Goal: Submit feedback/report problem: Provide input to the site owners about the experience or issues

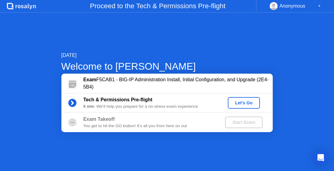
click at [197, 139] on div "[DATE] Welcome to [PERSON_NAME] Exam F5CAB1 - BIG-IP Administration Install, In…" at bounding box center [167, 92] width 334 height 159
click at [246, 103] on div "Let's Go" at bounding box center [243, 103] width 27 height 5
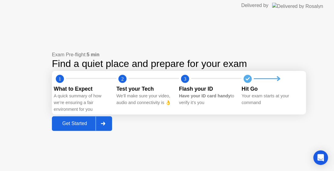
click at [73, 125] on div "Get Started" at bounding box center [75, 123] width 42 height 5
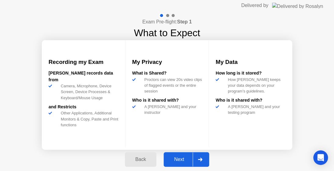
click at [178, 159] on div "Next" at bounding box center [178, 159] width 27 height 5
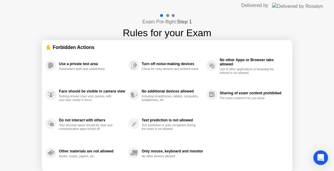
drag, startPoint x: 306, startPoint y: 76, endPoint x: 282, endPoint y: 96, distance: 31.4
click at [282, 96] on div "Exam Pre-flight: Step 1 Rules for your Exam ✋ Forbidden Actions Use a private t…" at bounding box center [167, 102] width 334 height 182
click at [167, 16] on div at bounding box center [167, 15] width 3 height 3
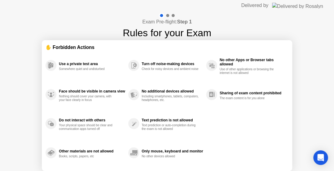
click at [167, 16] on div at bounding box center [167, 15] width 3 height 3
click at [167, 15] on div at bounding box center [167, 15] width 3 height 3
click at [173, 16] on div at bounding box center [172, 15] width 3 height 3
click at [193, 0] on html "Delivered by Exam Pre-flight: Step 1 Rules for your Exam ✋ Forbidden Actions Us…" at bounding box center [167, 85] width 334 height 171
click at [63, 44] on div "✋ Forbidden Actions" at bounding box center [166, 47] width 243 height 7
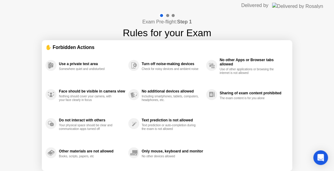
click at [59, 46] on div "✋ Forbidden Actions" at bounding box center [166, 47] width 243 height 7
click at [57, 45] on div "✋ Forbidden Actions" at bounding box center [166, 47] width 243 height 7
click at [69, 64] on div "Use a private test area" at bounding box center [92, 64] width 66 height 4
click at [149, 63] on div "Turn off noise-making devices" at bounding box center [172, 64] width 61 height 4
click at [236, 66] on div "No other Apps or Browser tabs allowed" at bounding box center [252, 62] width 66 height 9
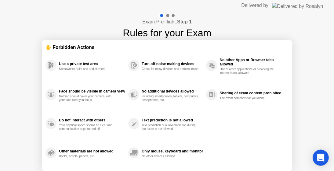
click at [318, 159] on icon "Open Intercom Messenger" at bounding box center [320, 158] width 8 height 8
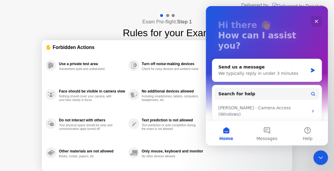
scroll to position [31, 0]
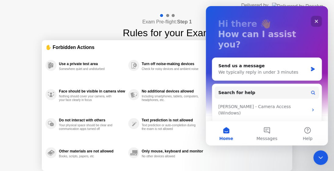
click at [315, 20] on icon "Close" at bounding box center [316, 21] width 5 height 5
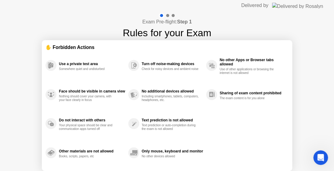
scroll to position [0, 0]
click at [312, 55] on div "Exam Pre-flight: Step 1 Rules for your Exam ✋ Forbidden Actions Use a private t…" at bounding box center [167, 102] width 334 height 182
click at [304, 3] on img at bounding box center [297, 5] width 51 height 5
drag, startPoint x: 110, startPoint y: 159, endPoint x: 206, endPoint y: 148, distance: 96.7
click at [156, 149] on div "Use a private test area Somewhere quiet and undisturbed Face should be visible …" at bounding box center [166, 109] width 243 height 117
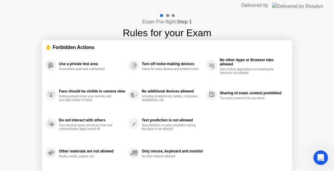
drag, startPoint x: 259, startPoint y: 141, endPoint x: 255, endPoint y: 129, distance: 13.2
click at [255, 131] on div "Use a private test area Somewhere quiet and undisturbed Face should be visible …" at bounding box center [166, 109] width 243 height 117
drag, startPoint x: 165, startPoint y: 16, endPoint x: 170, endPoint y: 15, distance: 4.3
click at [167, 16] on div at bounding box center [167, 15] width 18 height 5
drag, startPoint x: 170, startPoint y: 15, endPoint x: 206, endPoint y: 27, distance: 38.8
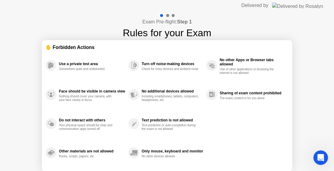
click at [170, 15] on div at bounding box center [167, 15] width 18 height 5
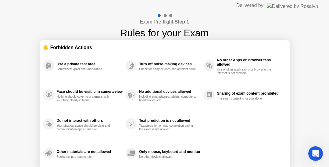
click at [306, 11] on div "Exam Pre-flight: Step 1 Rules for your Exam ✋ Forbidden Actions Use a private t…" at bounding box center [164, 102] width 329 height 182
click at [303, 12] on div "Exam Pre-flight: Step 1 Rules for your Exam ✋ Forbidden Actions Use a private t…" at bounding box center [164, 102] width 329 height 182
click at [210, 122] on div "Use a private test area Somewhere quiet and undisturbed Face should be visible …" at bounding box center [164, 109] width 243 height 117
click at [81, 50] on div "✋ Forbidden Actions" at bounding box center [164, 47] width 243 height 7
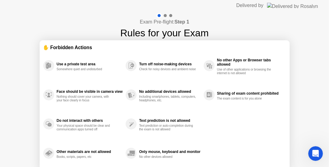
click at [72, 67] on div "Somewhere quiet and undisturbed" at bounding box center [86, 69] width 58 height 4
click at [66, 89] on div "Face should be visible in camera view" at bounding box center [90, 91] width 66 height 4
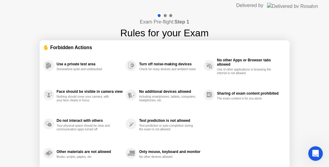
click at [294, 6] on img at bounding box center [292, 5] width 51 height 5
click at [74, 64] on div "Use a private test area" at bounding box center [90, 64] width 66 height 4
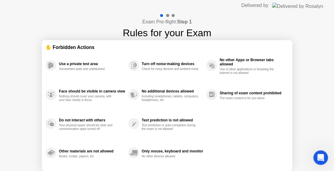
click at [62, 68] on div "Somewhere quiet and undisturbed" at bounding box center [88, 69] width 58 height 4
click at [321, 162] on div "Open Intercom Messenger" at bounding box center [319, 157] width 20 height 20
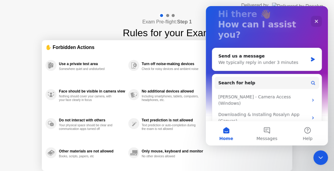
scroll to position [33, 0]
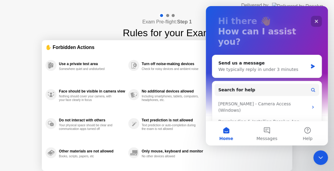
click at [316, 23] on icon "Close" at bounding box center [316, 21] width 5 height 5
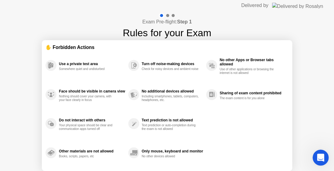
click at [321, 158] on icon "Open Intercom Messenger" at bounding box center [319, 157] width 10 height 10
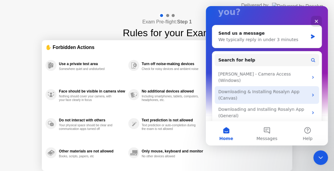
scroll to position [64, 0]
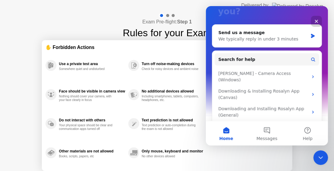
click at [117, 8] on header "Delivered by" at bounding box center [167, 5] width 334 height 11
click at [315, 21] on icon "Close" at bounding box center [315, 21] width 3 height 3
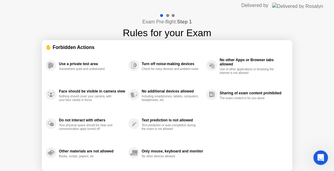
click at [175, 17] on div at bounding box center [167, 15] width 18 height 5
click at [166, 16] on div at bounding box center [167, 15] width 3 height 3
click at [162, 15] on div at bounding box center [161, 15] width 5 height 5
click at [160, 15] on div at bounding box center [161, 15] width 5 height 5
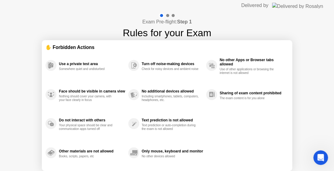
click at [169, 15] on div at bounding box center [167, 15] width 18 height 5
click at [168, 15] on div at bounding box center [167, 15] width 3 height 3
click at [196, 18] on div "Exam Pre-flight: Step 1 Rules for your Exam" at bounding box center [167, 26] width 88 height 27
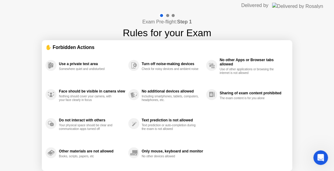
click at [196, 18] on div "Exam Pre-flight: Step 1 Rules for your Exam" at bounding box center [167, 26] width 88 height 27
drag, startPoint x: 102, startPoint y: 23, endPoint x: 102, endPoint y: 27, distance: 4.6
click at [103, 23] on div "Exam Pre-flight: Step 1 Rules for your Exam ✋ Forbidden Actions Use a private t…" at bounding box center [167, 102] width 334 height 182
click at [321, 158] on icon "Open Intercom Messenger" at bounding box center [319, 157] width 10 height 10
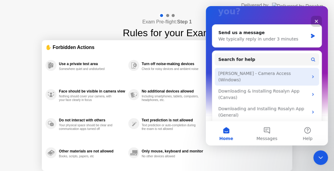
click at [264, 70] on div "Rosalyn - Camera Access (Windows)" at bounding box center [263, 76] width 90 height 13
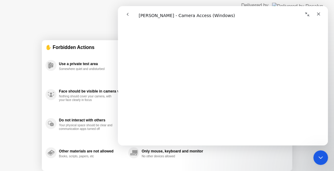
scroll to position [285, 0]
click at [317, 14] on icon "Close" at bounding box center [318, 14] width 5 height 5
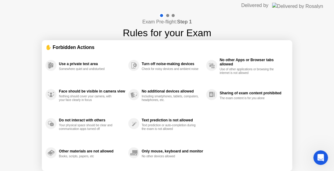
click at [85, 65] on div "Use a private test area" at bounding box center [92, 64] width 66 height 4
click at [323, 161] on div "Open Intercom Messenger" at bounding box center [319, 157] width 20 height 20
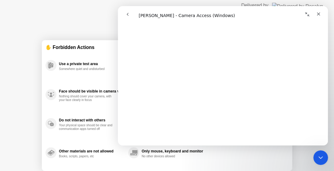
scroll to position [0, 0]
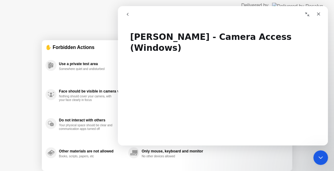
click at [125, 12] on icon "go back" at bounding box center [127, 14] width 5 height 5
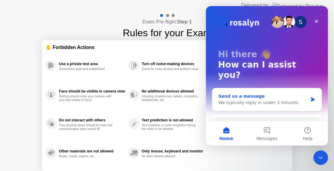
click at [236, 93] on div "Send us a message" at bounding box center [262, 96] width 89 height 6
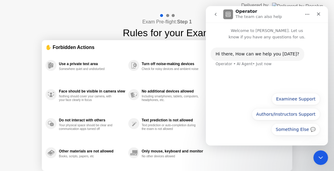
click at [240, 59] on div "Hi ​there, How can we help you today? Operator • AI Agent • Just now" at bounding box center [256, 54] width 93 height 13
click at [239, 54] on div "Hi ​there, How can we help you [DATE]?" at bounding box center [257, 54] width 84 height 6
click at [248, 120] on div "Something Else 💬 Examinee Support Authors/Instructors Support Something Else 💬" at bounding box center [267, 116] width 106 height 46
click at [243, 101] on div "Something Else 💬 Examinee Support Authors/Instructors Support Something Else 💬" at bounding box center [267, 116] width 106 height 46
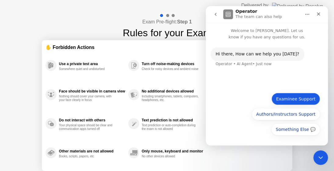
click at [288, 99] on button "Examinee Support" at bounding box center [295, 99] width 48 height 12
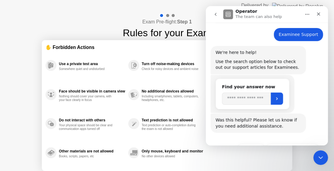
scroll to position [59, 0]
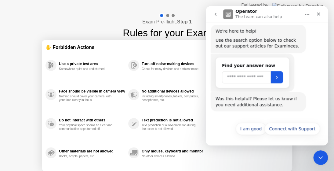
click at [246, 79] on input "Search" at bounding box center [246, 77] width 49 height 12
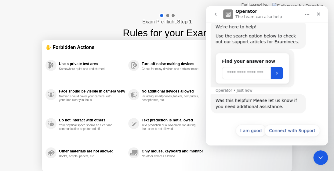
scroll to position [65, 0]
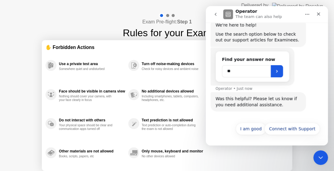
type input "*"
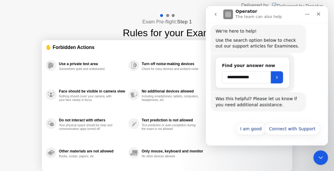
scroll to position [59, 0]
type input "*"
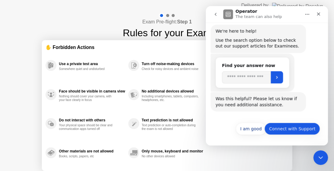
click at [291, 130] on button "Connect with Support" at bounding box center [292, 129] width 56 height 12
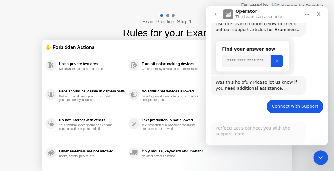
scroll to position [148, 0]
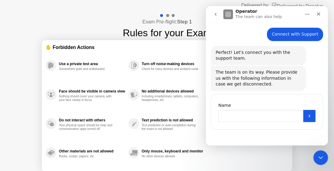
click at [242, 117] on input "Name" at bounding box center [260, 116] width 85 height 12
type input "*****"
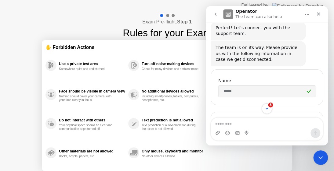
scroll to position [253, 0]
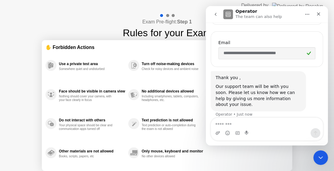
click at [242, 125] on textarea "Message…" at bounding box center [267, 123] width 112 height 10
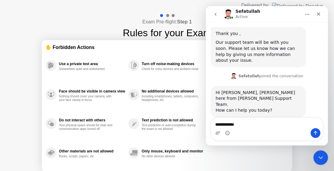
type textarea "**********"
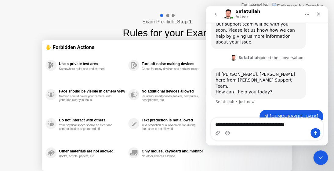
type textarea "**********"
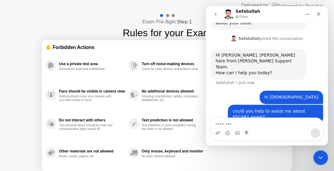
scroll to position [336, 0]
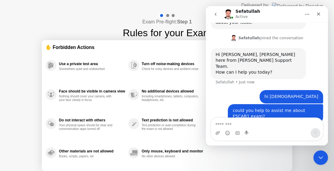
click at [107, 18] on div "Exam Pre-flight: Step 1 Rules for your Exam ✋ Forbidden Actions Use a private t…" at bounding box center [167, 102] width 334 height 182
click at [232, 124] on textarea "Message…" at bounding box center [267, 123] width 112 height 10
paste textarea "**********"
type textarea "**********"
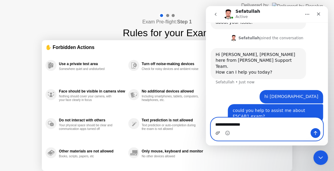
drag, startPoint x: 250, startPoint y: 126, endPoint x: 216, endPoint y: 132, distance: 34.8
click at [216, 132] on div "**********" at bounding box center [267, 129] width 112 height 23
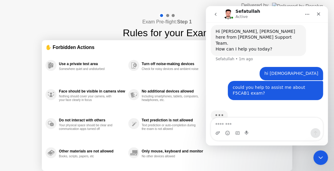
click at [108, 12] on div "Exam Pre-flight: Step 1 Rules for your Exam ✋ Forbidden Actions Use a private t…" at bounding box center [167, 102] width 334 height 182
click at [111, 12] on div "Exam Pre-flight: Step 1 Rules for your Exam ✋ Forbidden Actions Use a private t…" at bounding box center [167, 102] width 334 height 182
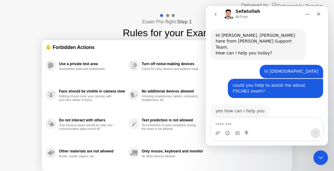
scroll to position [354, 0]
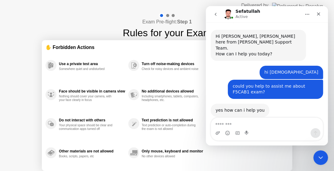
click at [178, 10] on header "Delivered by" at bounding box center [167, 5] width 334 height 11
click at [189, 7] on header "Delivered by" at bounding box center [167, 5] width 334 height 11
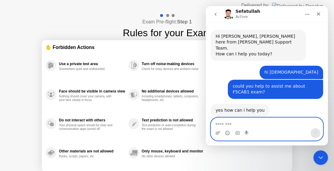
click at [249, 122] on textarea "Message…" at bounding box center [267, 123] width 112 height 10
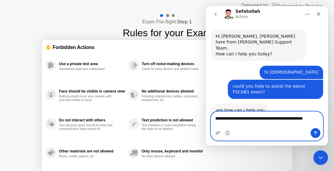
scroll to position [360, 0]
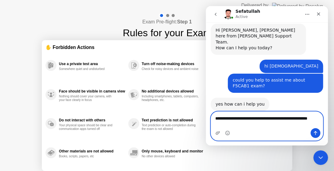
type textarea "**********"
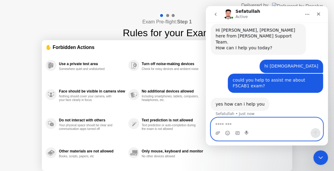
scroll to position [378, 0]
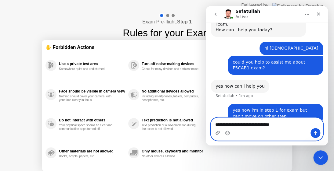
type textarea "**********"
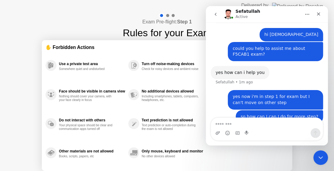
click at [188, 6] on header "Delivered by" at bounding box center [167, 5] width 334 height 11
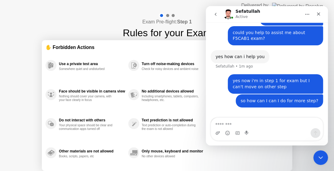
scroll to position [415, 0]
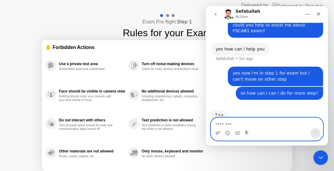
click at [224, 123] on textarea "Message…" at bounding box center [267, 123] width 112 height 10
type textarea "**********"
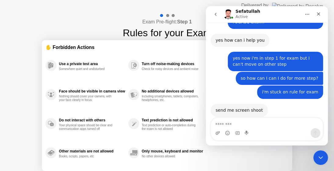
scroll to position [424, 0]
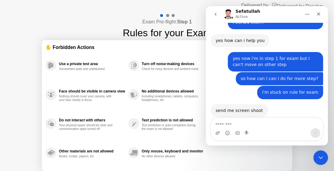
click at [127, 16] on div "Exam Pre-flight: Step 1 Rules for your Exam" at bounding box center [167, 26] width 88 height 27
click at [56, 24] on div "Exam Pre-flight: Step 1 Rules for your Exam ✋ Forbidden Actions Use a private t…" at bounding box center [167, 102] width 334 height 182
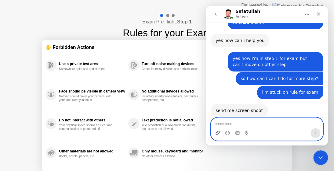
click at [216, 132] on icon "Upload attachment" at bounding box center [217, 133] width 5 height 5
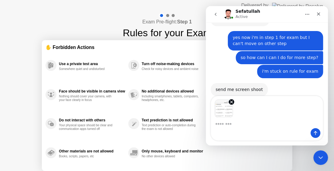
scroll to position [445, 0]
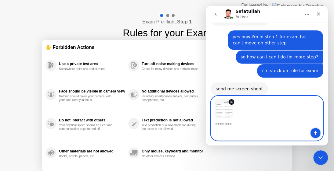
click at [316, 133] on icon "Send a message…" at bounding box center [315, 133] width 5 height 5
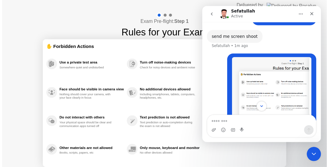
scroll to position [506, 0]
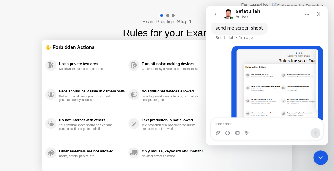
drag, startPoint x: 83, startPoint y: 25, endPoint x: 107, endPoint y: 31, distance: 24.7
click at [83, 25] on div "Exam Pre-flight: Step 1 Rules for your Exam ✋ Forbidden Actions Use a private t…" at bounding box center [167, 102] width 334 height 182
click at [191, 6] on header "Delivered by" at bounding box center [167, 5] width 334 height 11
click at [265, 164] on div "Use a private test area Somewhere quiet and undisturbed Face should be visible …" at bounding box center [166, 109] width 243 height 117
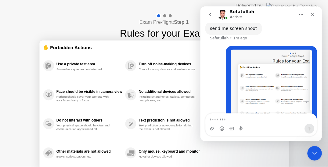
scroll to position [511, 0]
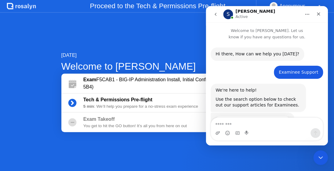
click at [155, 50] on div "[DATE] Welcome to [PERSON_NAME] Exam F5CAB1 - BIG-IP Administration Install, In…" at bounding box center [167, 92] width 334 height 159
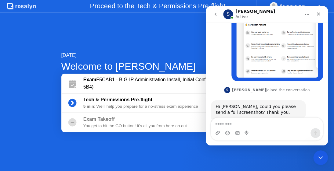
scroll to position [559, 0]
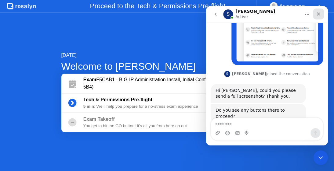
click at [317, 13] on icon "Close" at bounding box center [318, 14] width 3 height 3
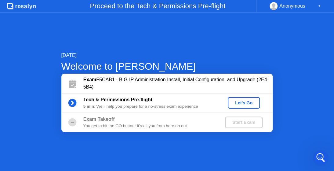
click at [247, 103] on div "Let's Go" at bounding box center [243, 103] width 27 height 5
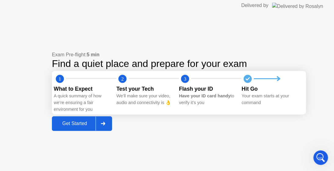
click at [84, 124] on div "Get Started" at bounding box center [75, 123] width 42 height 5
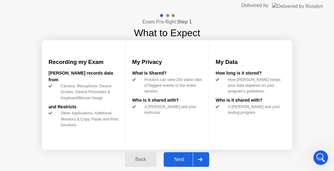
click at [179, 161] on div "Next" at bounding box center [178, 159] width 27 height 5
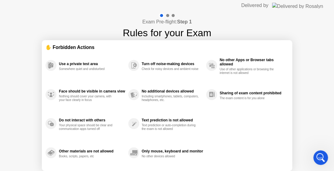
click at [196, 126] on div "Text prediction or auto-completion during the exam is not allowed" at bounding box center [171, 127] width 58 height 7
click at [80, 66] on div "Use a private test area Somewhere quiet and undisturbed" at bounding box center [92, 65] width 66 height 11
click at [160, 132] on div "Text prediction is not allowed Text prediction or auto-completion during the ex…" at bounding box center [167, 123] width 78 height 29
click at [160, 131] on div "Text prediction or auto-completion during the exam is not allowed" at bounding box center [171, 127] width 58 height 7
click at [165, 15] on div at bounding box center [167, 15] width 18 height 5
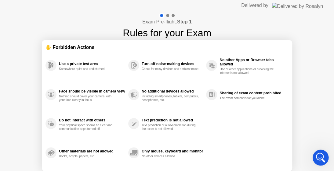
click at [320, 152] on div "Open Intercom Messenger" at bounding box center [319, 157] width 20 height 20
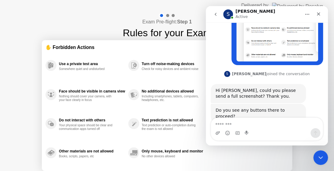
click at [192, 93] on div "No additional devices allowed" at bounding box center [172, 91] width 61 height 4
click at [318, 12] on icon "Close" at bounding box center [318, 14] width 5 height 5
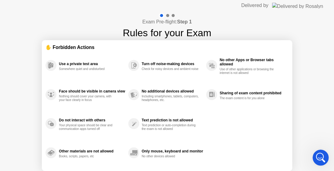
click at [320, 156] on icon "Open Intercom Messenger" at bounding box center [319, 157] width 10 height 10
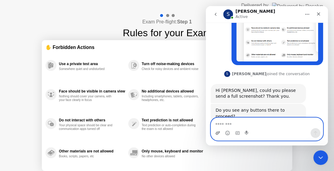
click at [216, 134] on icon "Upload attachment" at bounding box center [217, 132] width 4 height 3
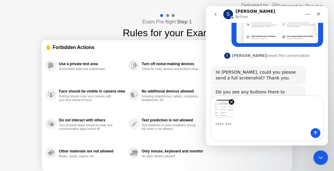
scroll to position [580, 0]
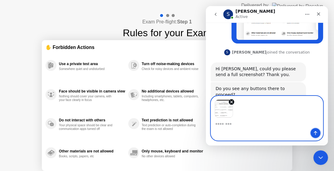
click at [316, 133] on icon "Send a message…" at bounding box center [315, 133] width 5 height 5
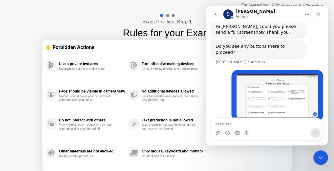
scroll to position [638, 0]
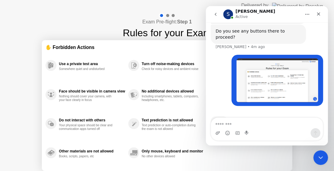
drag, startPoint x: 38, startPoint y: 133, endPoint x: 39, endPoint y: 153, distance: 20.5
click at [39, 153] on div "Exam Pre-flight: Step 1 Rules for your Exam ✋ Forbidden Actions Use a private t…" at bounding box center [167, 102] width 334 height 182
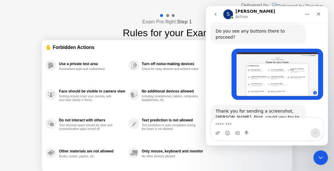
scroll to position [645, 0]
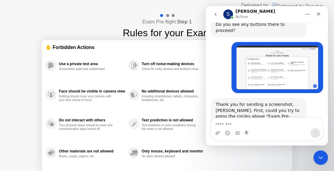
click at [160, 16] on div at bounding box center [161, 15] width 5 height 5
click at [183, 23] on b "Step 1" at bounding box center [184, 21] width 15 height 5
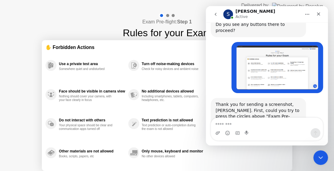
click at [183, 23] on b "Step 1" at bounding box center [184, 21] width 15 height 5
click at [318, 13] on icon "Close" at bounding box center [318, 14] width 3 height 3
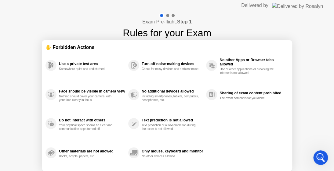
click at [160, 15] on div at bounding box center [161, 15] width 5 height 5
click at [165, 16] on div at bounding box center [167, 15] width 18 height 5
click at [161, 14] on div at bounding box center [161, 15] width 5 height 5
click at [160, 14] on div at bounding box center [161, 15] width 5 height 5
drag, startPoint x: 160, startPoint y: 15, endPoint x: 175, endPoint y: 23, distance: 17.7
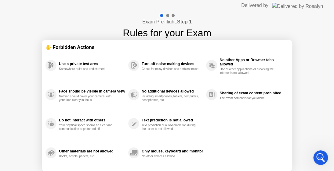
click at [175, 23] on div "Exam Pre-flight: Step 1 Rules for your Exam" at bounding box center [167, 26] width 88 height 27
drag, startPoint x: 173, startPoint y: 23, endPoint x: 207, endPoint y: 23, distance: 34.2
click at [173, 23] on h4 "Exam Pre-flight: Step 1" at bounding box center [166, 21] width 49 height 7
click at [201, 31] on h1 "Rules for your Exam" at bounding box center [167, 33] width 88 height 15
click at [200, 31] on h1 "Rules for your Exam" at bounding box center [167, 33] width 88 height 15
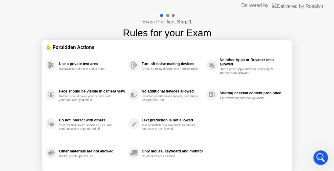
click at [225, 61] on div "No other Apps or Browser tabs allowed" at bounding box center [252, 62] width 66 height 9
click at [167, 23] on h4 "Exam Pre-flight: Step 1" at bounding box center [166, 21] width 49 height 7
click at [166, 20] on h4 "Exam Pre-flight: Step 1" at bounding box center [166, 21] width 49 height 7
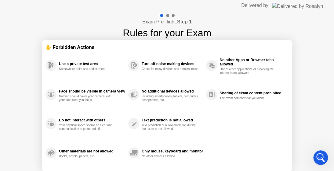
click at [166, 22] on h4 "Exam Pre-flight: Step 1" at bounding box center [166, 21] width 49 height 7
click at [169, 16] on div at bounding box center [167, 15] width 18 height 5
click at [171, 16] on div at bounding box center [172, 15] width 3 height 3
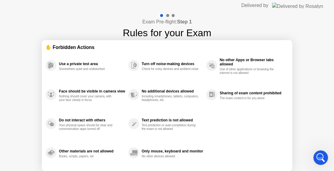
click at [171, 16] on div at bounding box center [172, 15] width 3 height 3
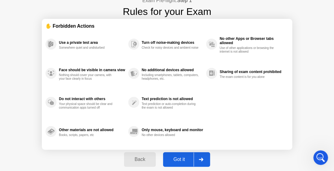
click at [202, 159] on icon at bounding box center [201, 160] width 4 height 4
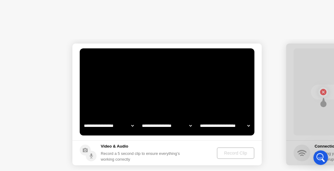
scroll to position [0, 0]
select select "**********"
select select "*******"
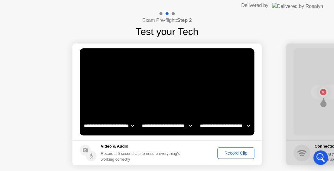
click at [89, 156] on circle at bounding box center [91, 156] width 11 height 11
drag, startPoint x: 89, startPoint y: 156, endPoint x: 123, endPoint y: 180, distance: 40.9
click at [97, 162] on div "Video & Audio Record a 5 second clip to ensure everything’s working correctly" at bounding box center [131, 153] width 102 height 19
drag, startPoint x: 123, startPoint y: 180, endPoint x: 160, endPoint y: 180, distance: 37.2
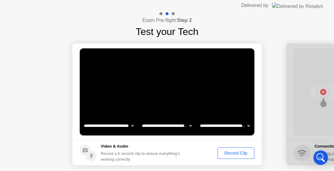
click at [160, 171] on html "**********" at bounding box center [167, 85] width 334 height 171
click at [228, 155] on div "Record Clip" at bounding box center [235, 153] width 33 height 5
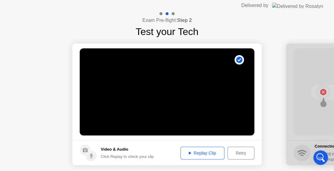
click at [199, 152] on div "Replay Clip" at bounding box center [202, 153] width 40 height 5
click button "Retry" at bounding box center [240, 153] width 27 height 13
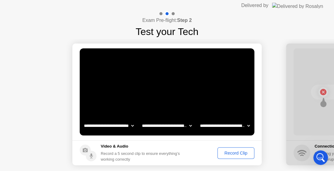
click at [230, 154] on div "Record Clip" at bounding box center [235, 153] width 33 height 5
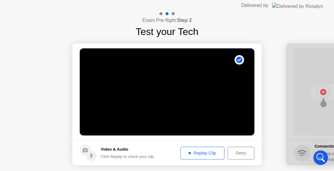
click at [113, 156] on div "Click Replay to check your clip" at bounding box center [127, 157] width 53 height 6
click button "Retry" at bounding box center [240, 153] width 27 height 13
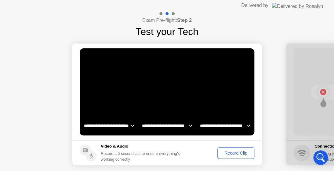
scroll to position [0, 982]
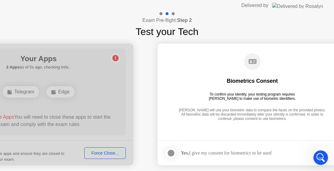
click at [99, 154] on div at bounding box center [38, 105] width 189 height 122
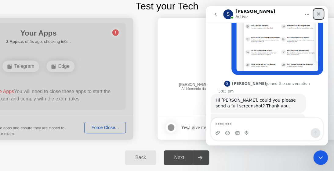
drag, startPoint x: 319, startPoint y: 13, endPoint x: 522, endPoint y: 20, distance: 202.9
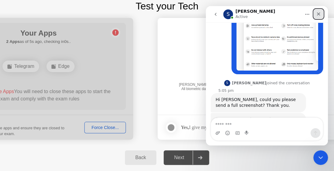
click at [319, 13] on icon "Close" at bounding box center [318, 14] width 3 height 3
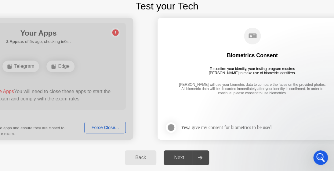
scroll to position [645, 0]
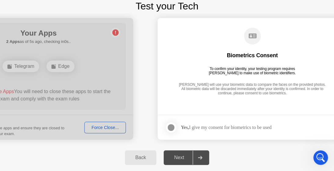
click at [181, 157] on div "Next" at bounding box center [178, 157] width 27 height 5
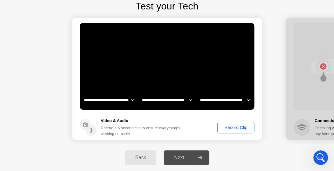
click at [83, 94] on select "**********" at bounding box center [109, 100] width 52 height 12
click at [141, 94] on select "**********" at bounding box center [167, 100] width 52 height 12
click at [199, 94] on select "**********" at bounding box center [225, 100] width 52 height 12
click button "Record Clip" at bounding box center [235, 128] width 37 height 12
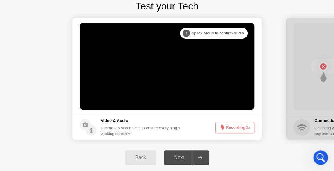
scroll to position [0, 982]
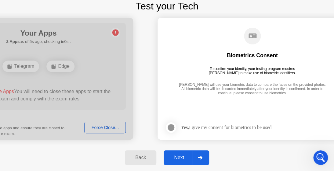
click at [108, 125] on div at bounding box center [38, 79] width 189 height 122
click at [109, 125] on div at bounding box center [38, 79] width 189 height 122
click at [118, 130] on div at bounding box center [38, 79] width 189 height 122
click at [201, 157] on icon at bounding box center [200, 158] width 4 height 4
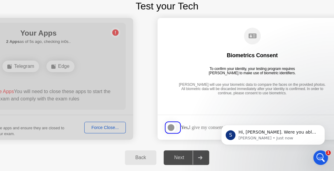
scroll to position [0, 0]
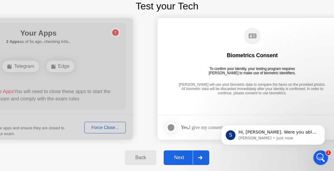
click at [181, 158] on div "Next" at bounding box center [178, 157] width 27 height 5
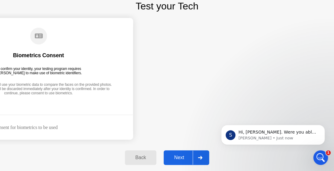
click at [201, 160] on div at bounding box center [199, 158] width 15 height 14
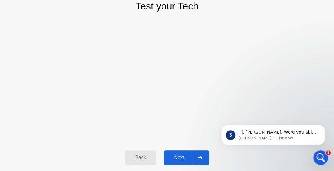
click at [201, 160] on div at bounding box center [199, 158] width 15 height 14
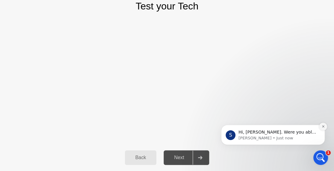
click at [323, 127] on icon "Dismiss notification" at bounding box center [322, 126] width 3 height 3
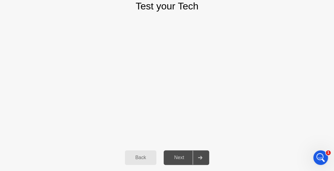
click at [205, 158] on div at bounding box center [199, 158] width 15 height 14
click at [331, 150] on div "Back Next" at bounding box center [167, 158] width 334 height 27
click at [321, 155] on icon "Open Intercom Messenger" at bounding box center [319, 157] width 10 height 10
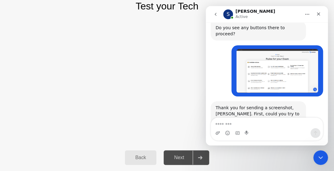
scroll to position [659, 0]
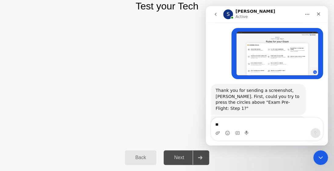
click at [256, 120] on textarea "**" at bounding box center [267, 123] width 112 height 10
type textarea "**********"
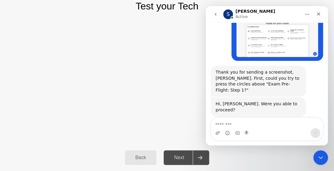
click at [198, 155] on div at bounding box center [199, 158] width 15 height 14
click at [321, 16] on div "Close" at bounding box center [318, 14] width 11 height 11
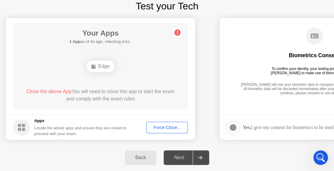
click at [146, 122] on button "Force Close..." at bounding box center [166, 128] width 41 height 12
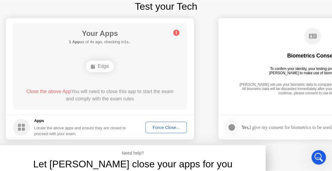
scroll to position [0, 0]
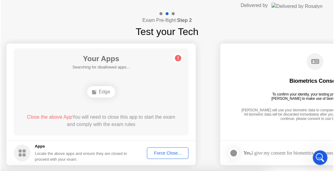
scroll to position [26, 0]
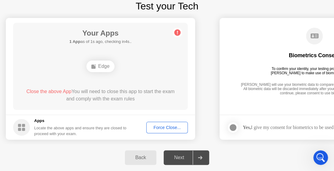
click at [201, 160] on div at bounding box center [199, 158] width 15 height 14
click at [170, 127] on div "Force Close..." at bounding box center [166, 127] width 37 height 5
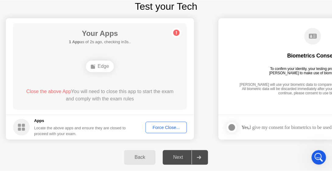
scroll to position [0, 0]
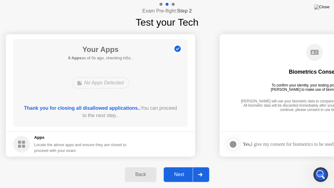
scroll to position [684, 0]
click at [200, 171] on div at bounding box center [199, 174] width 15 height 14
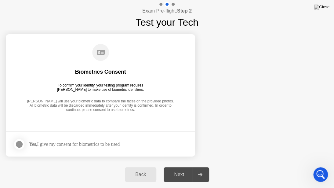
click at [21, 143] on div at bounding box center [19, 143] width 7 height 7
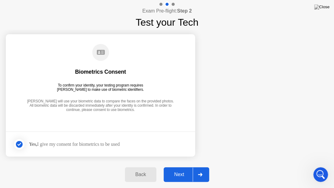
click at [199, 171] on div at bounding box center [199, 174] width 15 height 14
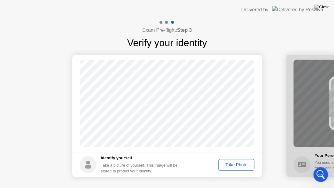
click at [239, 165] on div "Take Photo" at bounding box center [236, 164] width 32 height 5
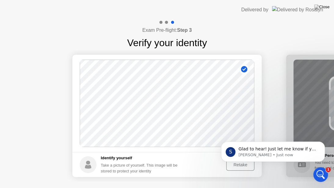
click at [240, 165] on body "S Glad to hear! Just let me know if you need further assistance. [PERSON_NAME] …" at bounding box center [272, 150] width 117 height 38
click at [320, 144] on button "Dismiss notification" at bounding box center [323, 143] width 8 height 8
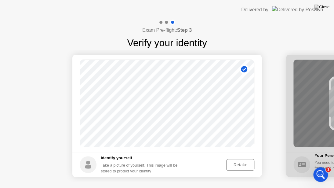
click at [236, 167] on div "Retake" at bounding box center [240, 164] width 24 height 5
click at [232, 164] on div "Take Photo" at bounding box center [236, 164] width 32 height 5
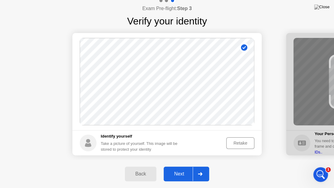
click at [201, 171] on icon at bounding box center [200, 174] width 4 height 4
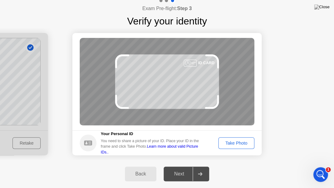
click at [198, 149] on link "Learn more about valid Picture IDs.." at bounding box center [149, 149] width 97 height 10
click at [220, 136] on footer "Your Personal ID You need to share a picture of your ID. Place your ID in the f…" at bounding box center [166, 142] width 189 height 25
click at [236, 145] on div "Take Photo" at bounding box center [236, 142] width 32 height 5
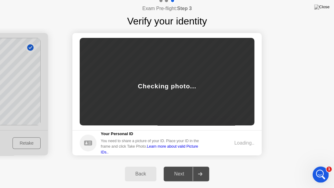
click at [319, 171] on icon "Open Intercom Messenger" at bounding box center [319, 173] width 10 height 10
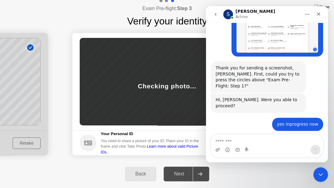
scroll to position [685, 0]
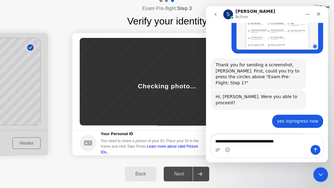
type textarea "**********"
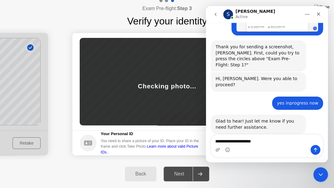
type textarea "**********"
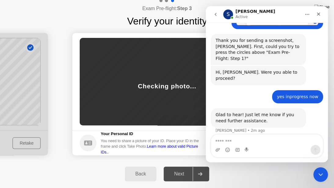
scroll to position [717, 0]
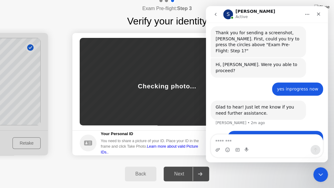
click at [105, 11] on div "Exam Pre-flight: Step 3 Verify your identity" at bounding box center [167, 13] width 334 height 31
click at [318, 15] on icon "Close" at bounding box center [318, 14] width 5 height 5
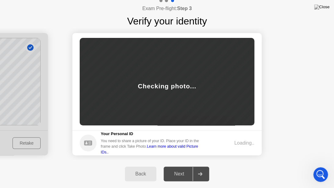
scroll to position [740, 0]
click at [214, 114] on div "Checking photo..." at bounding box center [167, 81] width 174 height 87
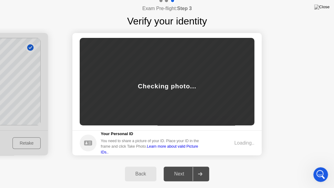
click at [214, 114] on div "Checking photo..." at bounding box center [167, 81] width 174 height 87
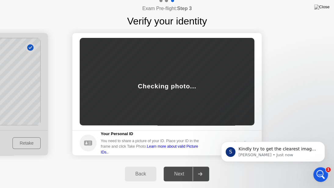
scroll to position [753, 0]
click at [273, 151] on span "Kindly try to get the clearest image you can possibly get. If it doesn't push t…" at bounding box center [276, 157] width 77 height 23
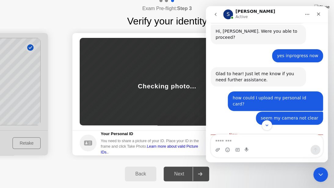
scroll to position [763, 0]
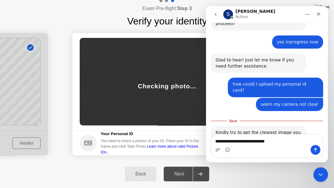
type textarea "**********"
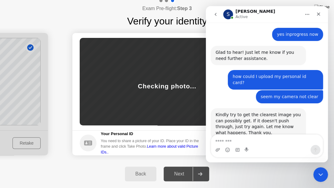
scroll to position [771, 0]
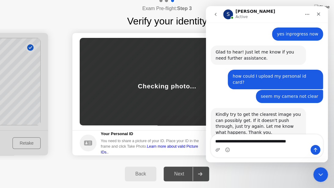
type textarea "**********"
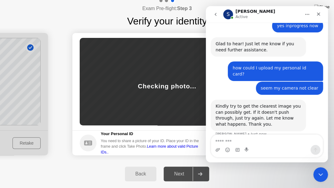
scroll to position [791, 0]
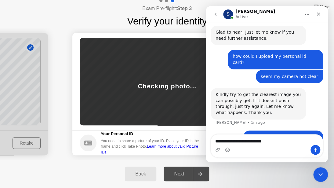
type textarea "**********"
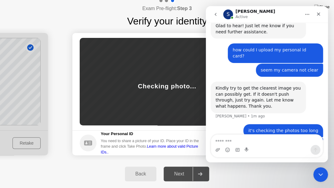
scroll to position [805, 0]
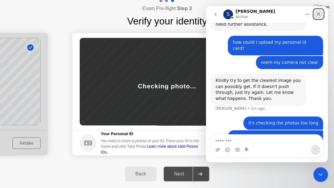
click at [319, 14] on icon "Close" at bounding box center [318, 14] width 5 height 5
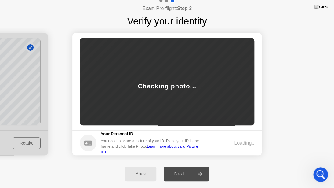
click at [142, 171] on div "Back" at bounding box center [141, 173] width 28 height 5
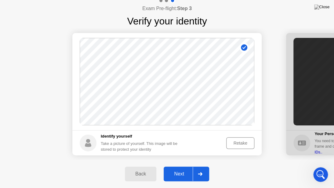
click at [203, 171] on div at bounding box center [199, 174] width 15 height 14
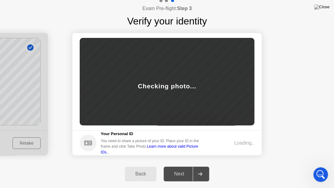
scroll to position [828, 0]
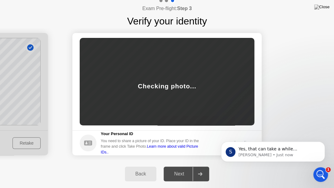
scroll to position [841, 0]
click at [320, 171] on icon "Open Intercom Messenger" at bounding box center [319, 173] width 10 height 10
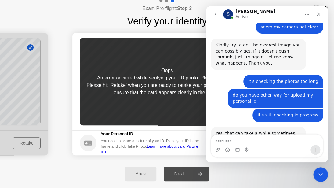
click at [142, 51] on div "Oops An error occurred while verifying your ID photo. Please try again. Please …" at bounding box center [167, 81] width 174 height 87
click at [309, 17] on button "Home" at bounding box center [307, 15] width 12 height 12
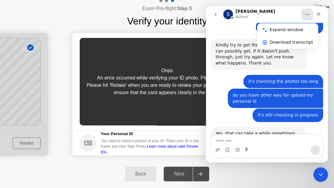
click at [309, 17] on button "Home" at bounding box center [307, 15] width 12 height 12
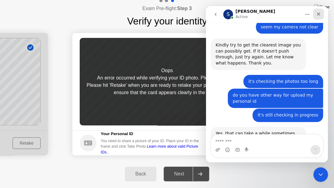
click at [316, 14] on icon "Close" at bounding box center [318, 14] width 5 height 5
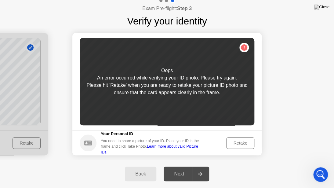
click at [244, 143] on div "Retake" at bounding box center [240, 142] width 24 height 5
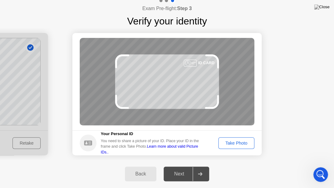
click at [237, 142] on div "Take Photo" at bounding box center [236, 142] width 32 height 5
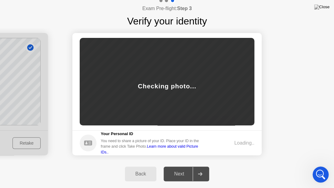
click at [318, 171] on icon "Open Intercom Messenger" at bounding box center [319, 173] width 10 height 10
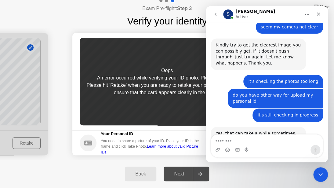
click at [106, 14] on div "Exam Pre-flight: Step 3 Verify your identity" at bounding box center [167, 13] width 334 height 31
click at [316, 14] on icon "Close" at bounding box center [318, 14] width 5 height 5
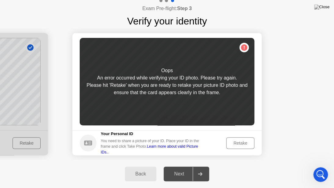
click at [239, 143] on div "Retake" at bounding box center [240, 142] width 24 height 5
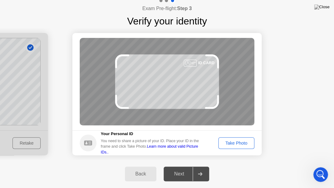
click at [190, 126] on main "Success Photo is correctly taken Unsuccess Photo is not correctly taken. ID CARD" at bounding box center [166, 81] width 189 height 97
click at [229, 142] on div "Take Photo" at bounding box center [236, 142] width 32 height 5
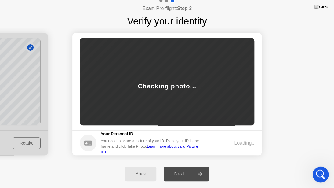
click at [318, 170] on icon "Open Intercom Messenger" at bounding box center [319, 173] width 10 height 10
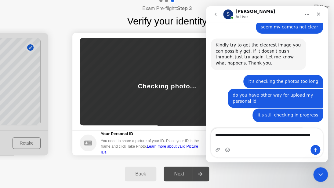
scroll to position [847, 0]
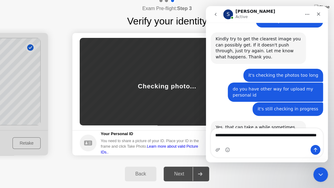
type textarea "**********"
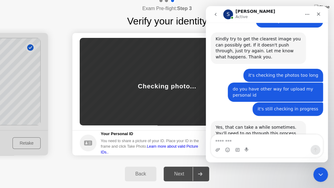
scroll to position [865, 0]
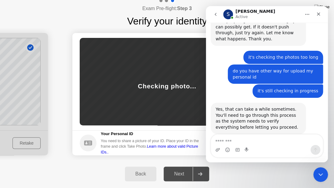
click at [96, 16] on div "Exam Pre-flight: Step 3 Verify your identity" at bounding box center [167, 13] width 334 height 31
click at [232, 171] on div "Back Next" at bounding box center [167, 174] width 334 height 28
click at [320, 16] on icon "Close" at bounding box center [318, 14] width 5 height 5
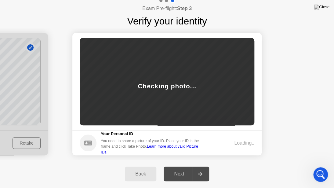
click at [138, 171] on div "Back" at bounding box center [141, 173] width 28 height 5
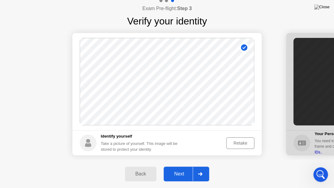
click at [199, 171] on icon at bounding box center [200, 174] width 5 height 4
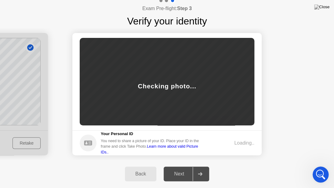
click at [321, 171] on icon "Open Intercom Messenger" at bounding box center [319, 173] width 10 height 10
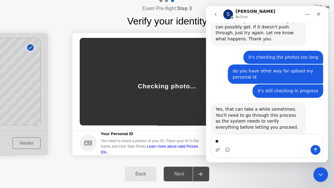
type textarea "*"
type textarea "**********"
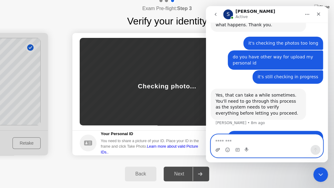
click at [217, 150] on icon "Upload attachment" at bounding box center [217, 149] width 5 height 5
click at [320, 13] on icon "Close" at bounding box center [318, 14] width 5 height 5
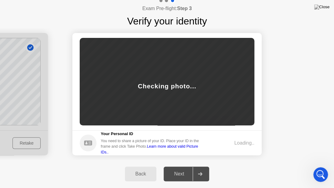
click at [323, 171] on icon "Open Intercom Messenger" at bounding box center [319, 173] width 10 height 10
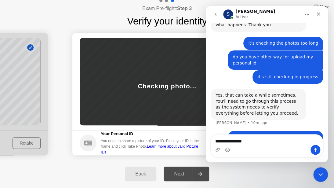
type textarea "**********"
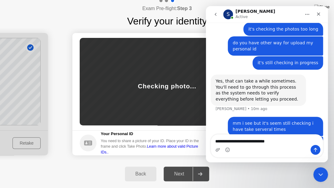
type textarea "**********"
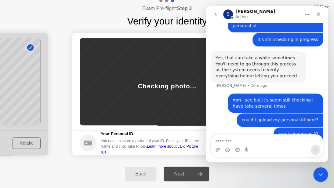
scroll to position [930, 0]
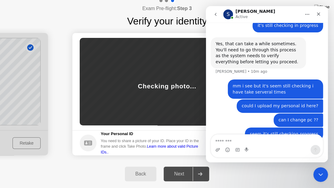
click at [178, 149] on link "Learn more about valid Picture IDs.." at bounding box center [149, 149] width 97 height 10
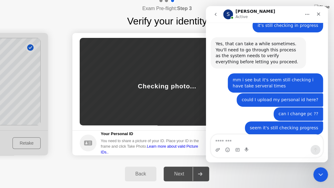
scroll to position [937, 0]
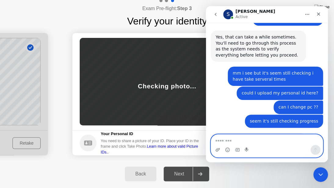
click at [235, 142] on textarea "Message…" at bounding box center [267, 139] width 112 height 10
type textarea "**********"
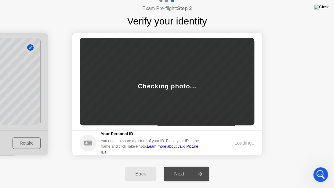
click at [326, 9] on img at bounding box center [321, 7] width 15 height 5
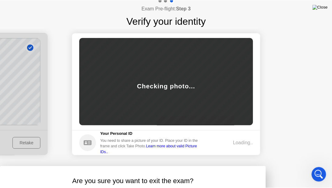
scroll to position [0, 0]
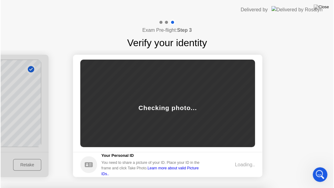
scroll to position [22, 0]
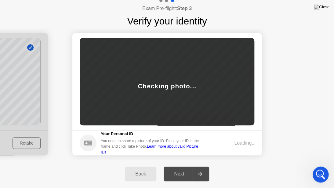
click at [313, 170] on div "Open Intercom Messenger" at bounding box center [319, 173] width 20 height 20
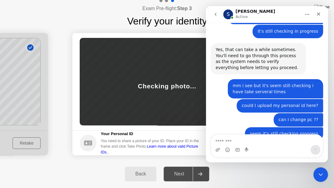
scroll to position [955, 0]
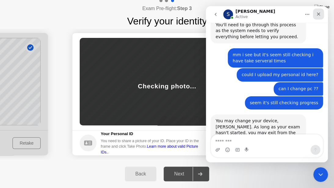
click at [320, 14] on icon "Close" at bounding box center [318, 14] width 5 height 5
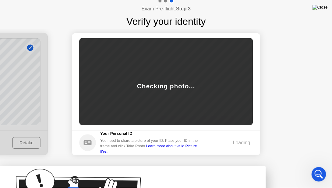
scroll to position [0, 0]
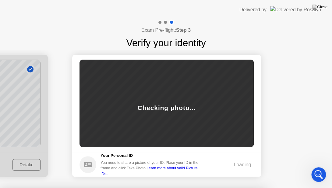
click at [325, 7] on img at bounding box center [320, 7] width 15 height 5
